Goal: Find specific page/section: Find specific page/section

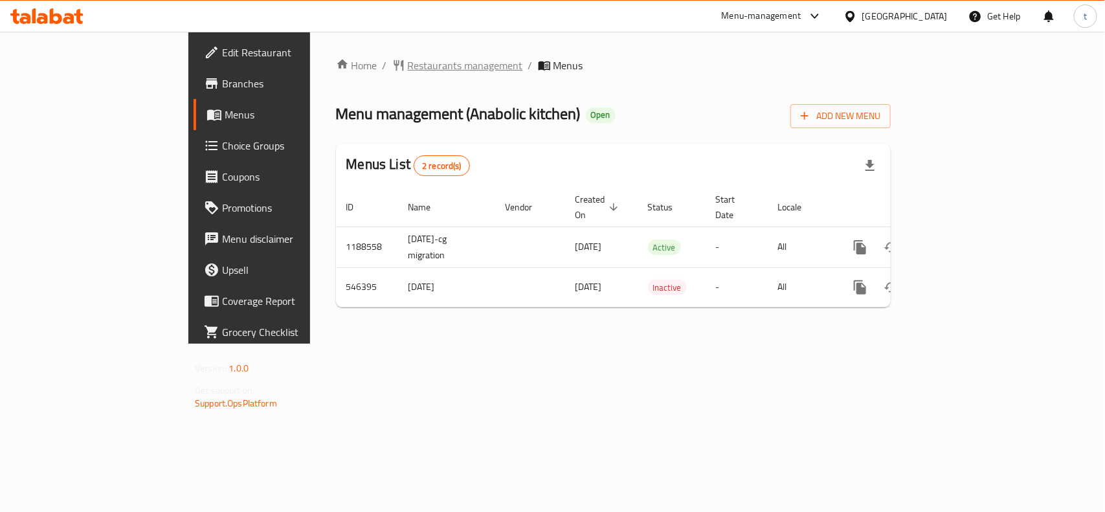
click at [408, 60] on span "Restaurants management" at bounding box center [465, 66] width 115 height 16
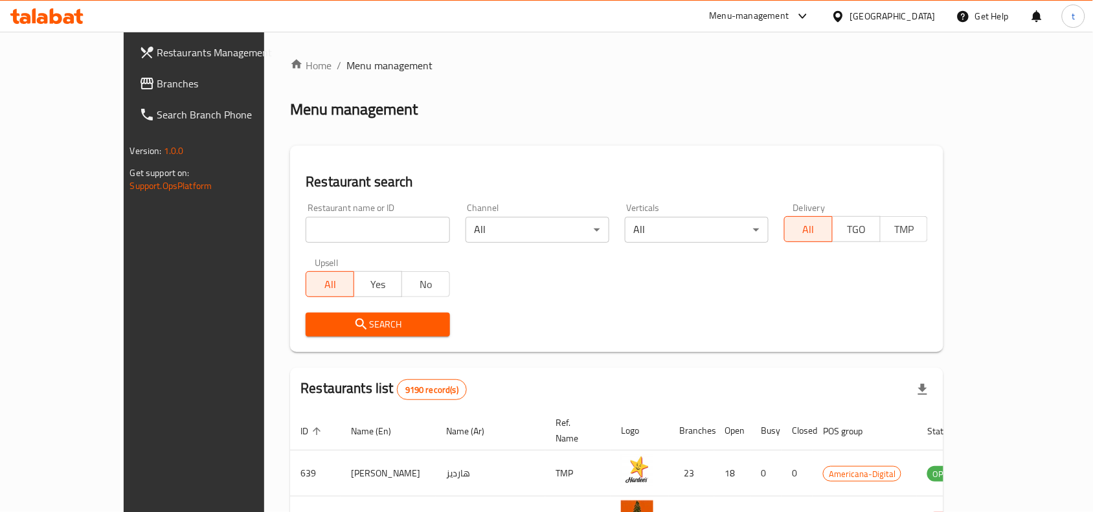
click at [306, 228] on input "search" at bounding box center [378, 230] width 144 height 26
paste input "635771"
type input "635771"
click at [324, 324] on span "Search" at bounding box center [377, 325] width 123 height 16
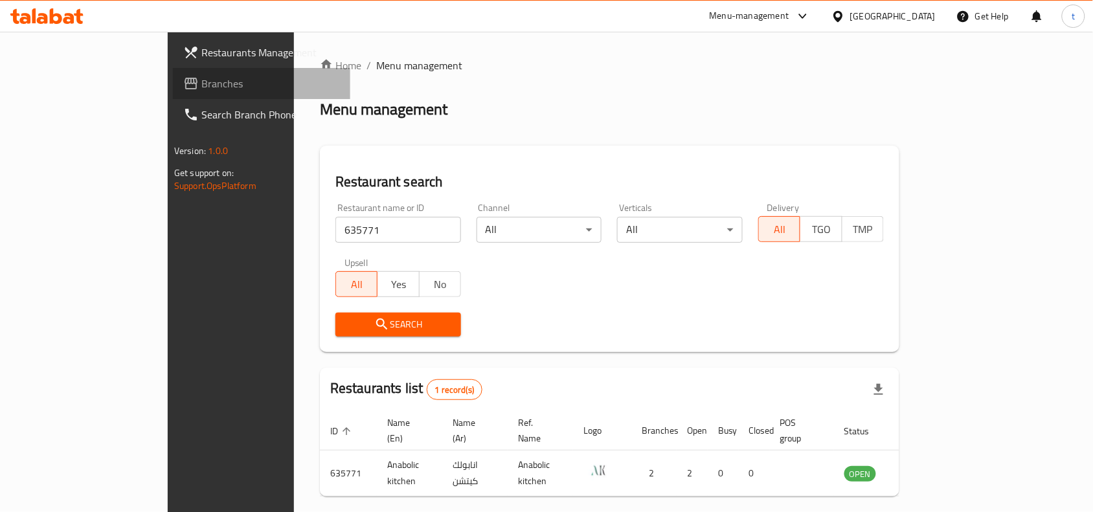
click at [201, 78] on span "Branches" at bounding box center [270, 84] width 139 height 16
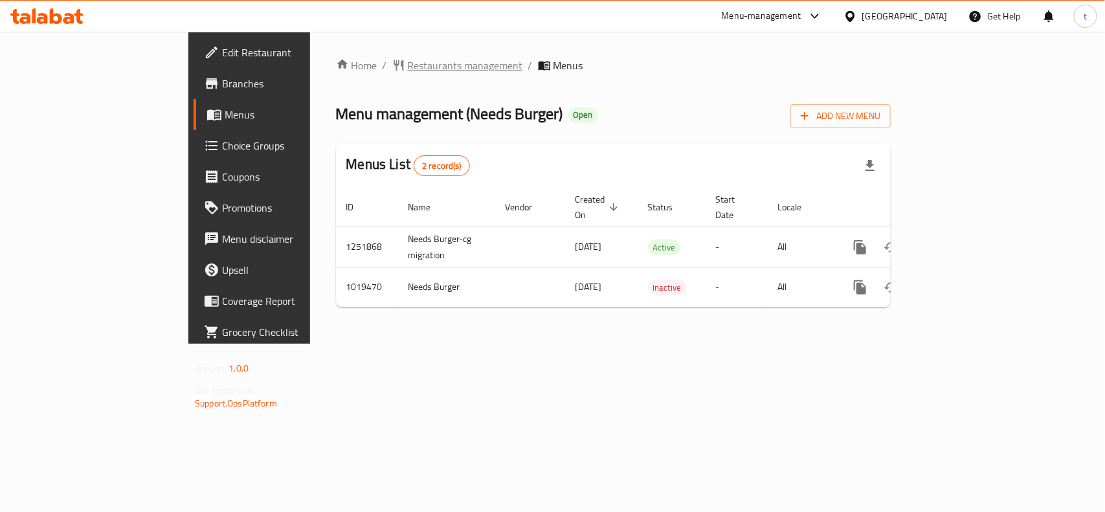
click at [408, 65] on span "Restaurants management" at bounding box center [465, 66] width 115 height 16
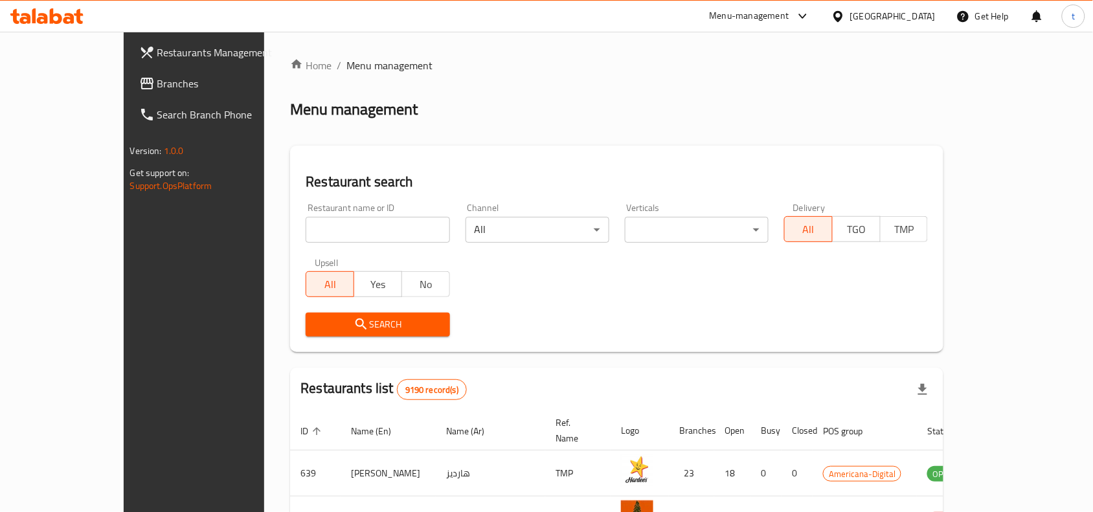
click at [306, 223] on input "search" at bounding box center [378, 230] width 144 height 26
paste input "660911"
type input "660911"
click at [360, 333] on button "Search" at bounding box center [378, 325] width 144 height 24
